Goal: Task Accomplishment & Management: Complete application form

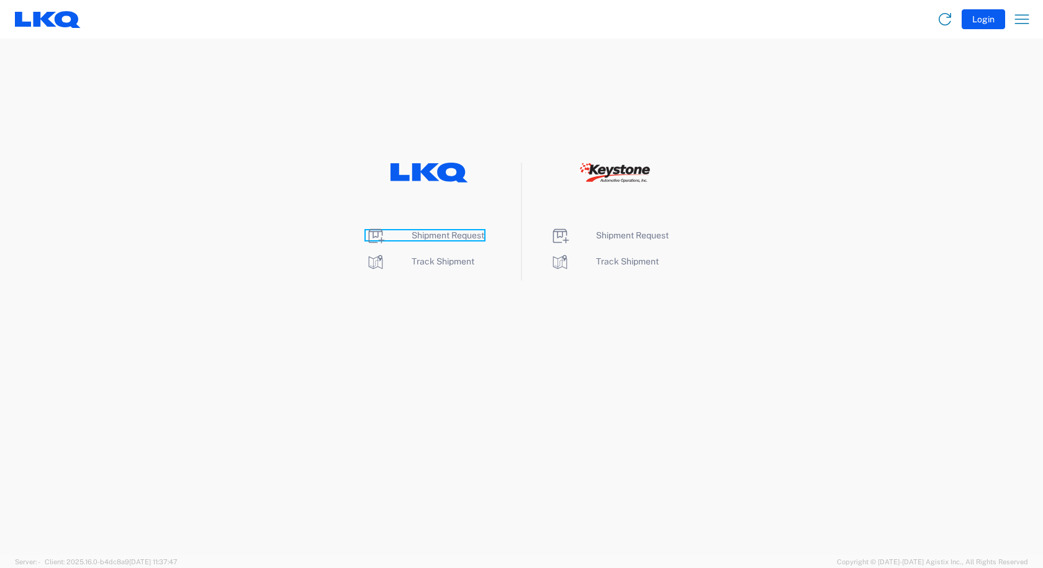
click at [422, 236] on span "Shipment Request" at bounding box center [447, 235] width 73 height 10
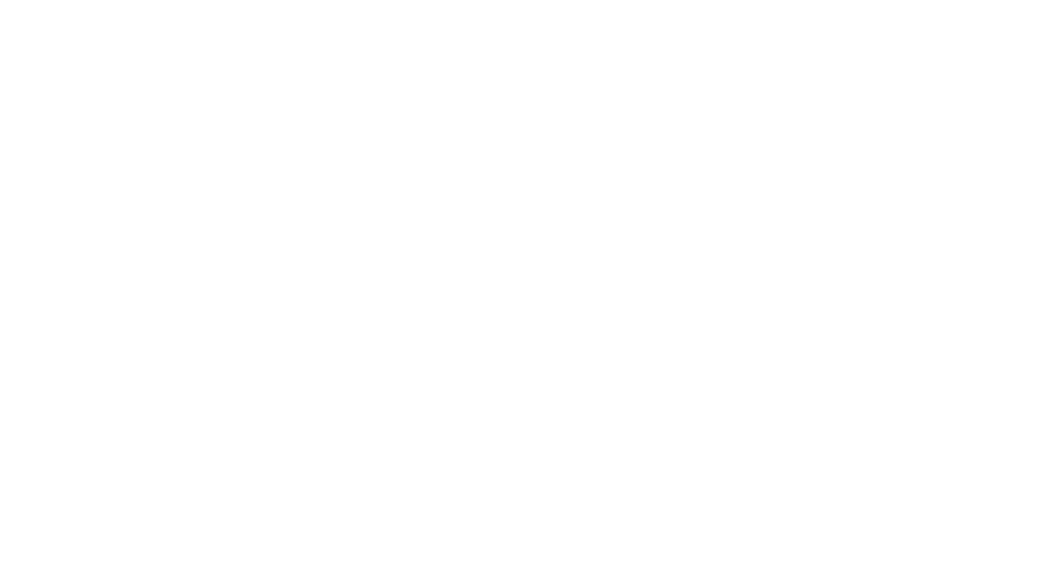
click at [329, 166] on agx-forms-root at bounding box center [521, 284] width 1043 height 568
click at [655, 94] on agx-forms-root at bounding box center [521, 284] width 1043 height 568
